Goal: Check status: Check status

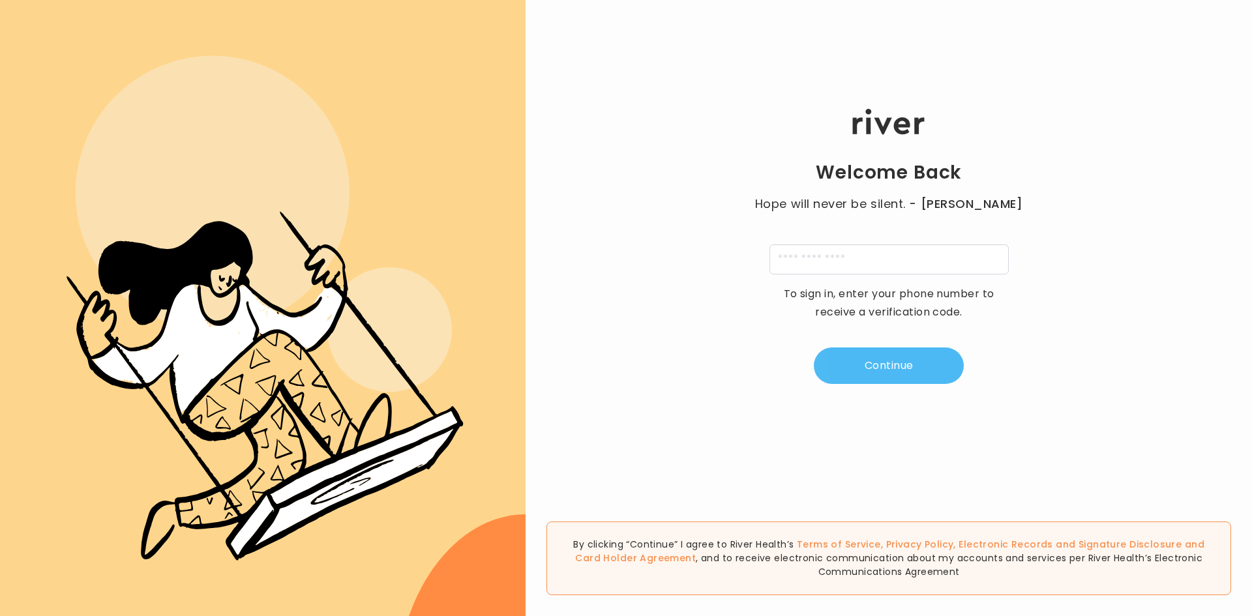
click at [905, 371] on button "Continue" at bounding box center [889, 366] width 150 height 37
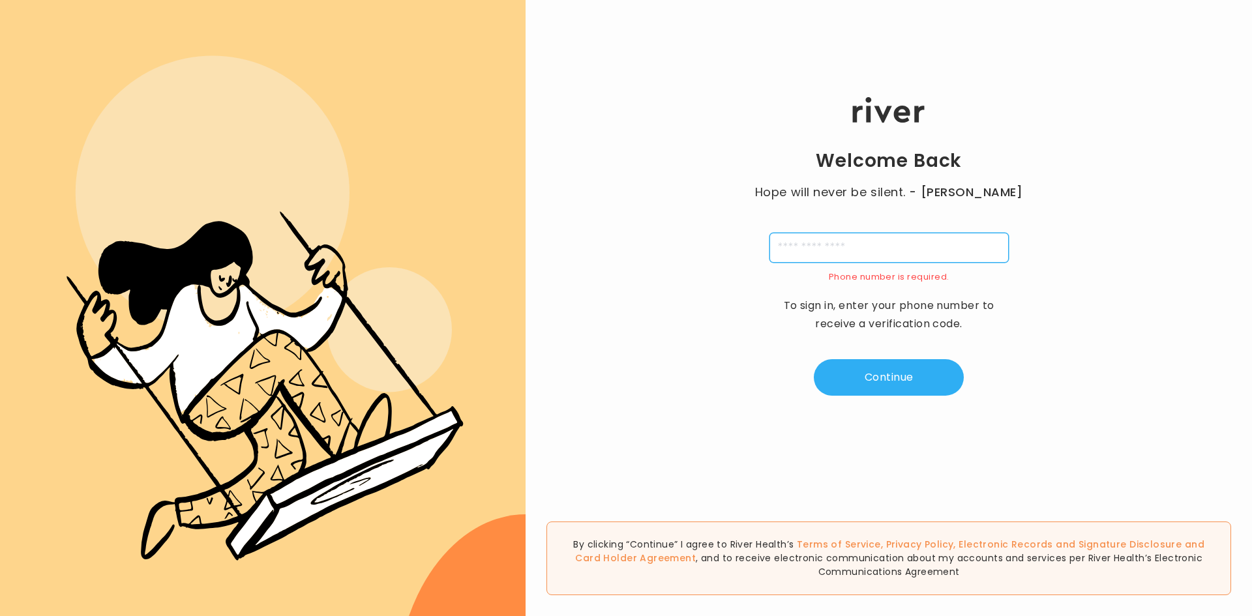
click at [887, 253] on input "tel" at bounding box center [889, 248] width 239 height 30
type input "**********"
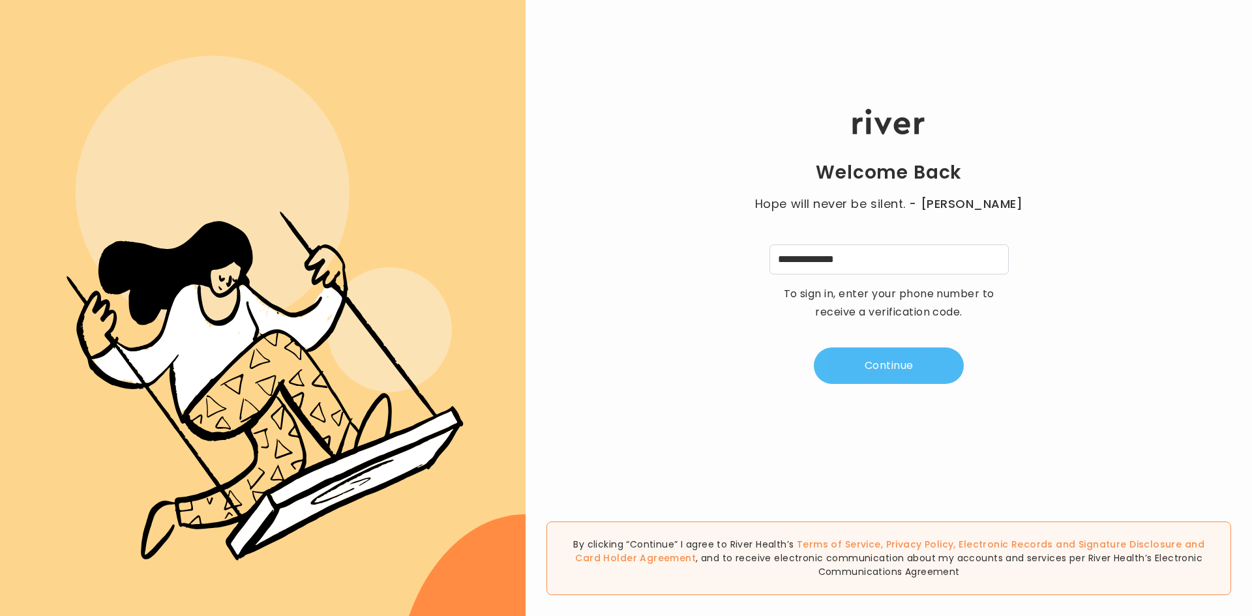
click at [864, 368] on button "Continue" at bounding box center [889, 366] width 150 height 37
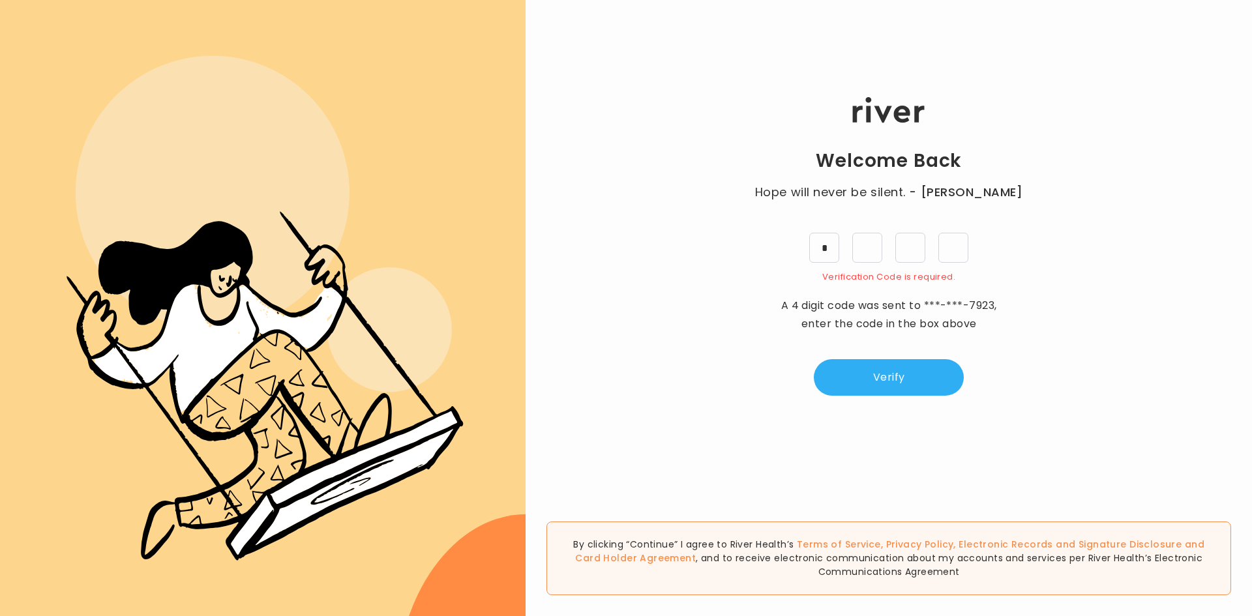
type input "*"
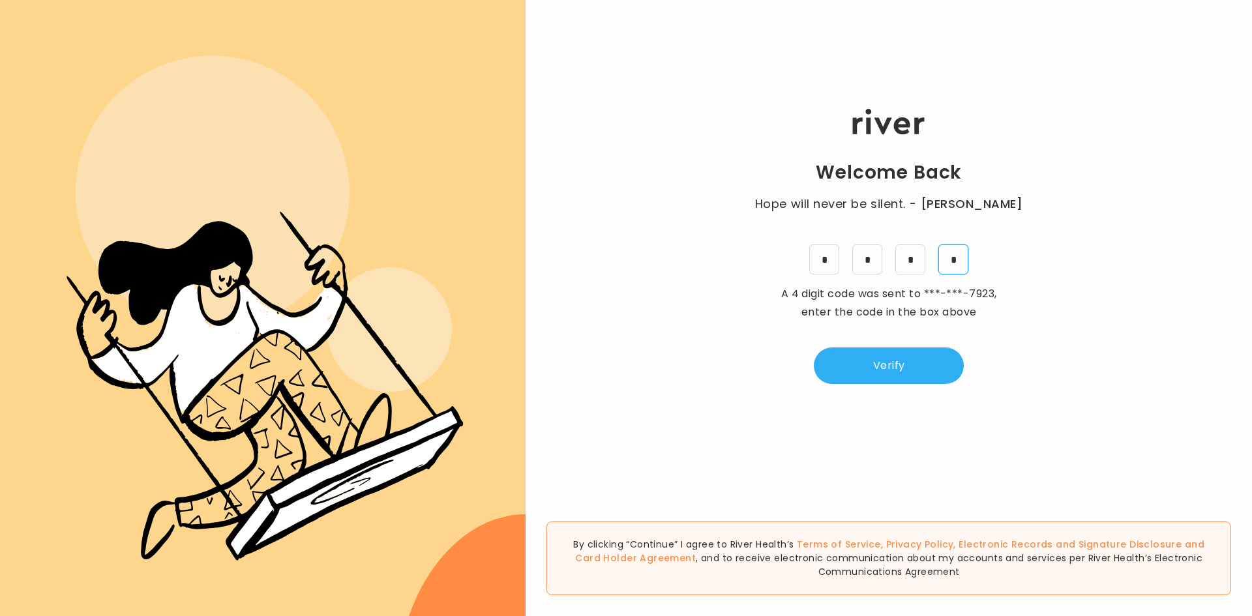
type input "*"
click at [919, 372] on button "Verify" at bounding box center [889, 366] width 150 height 37
